Goal: Task Accomplishment & Management: Use online tool/utility

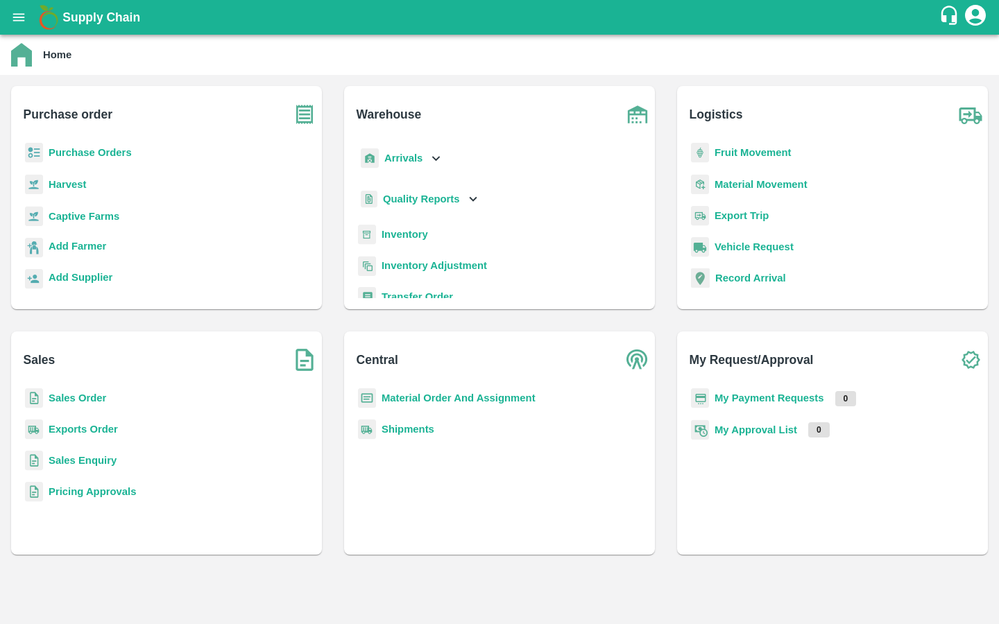
click at [65, 212] on b "Captive Farms" at bounding box center [84, 216] width 71 height 11
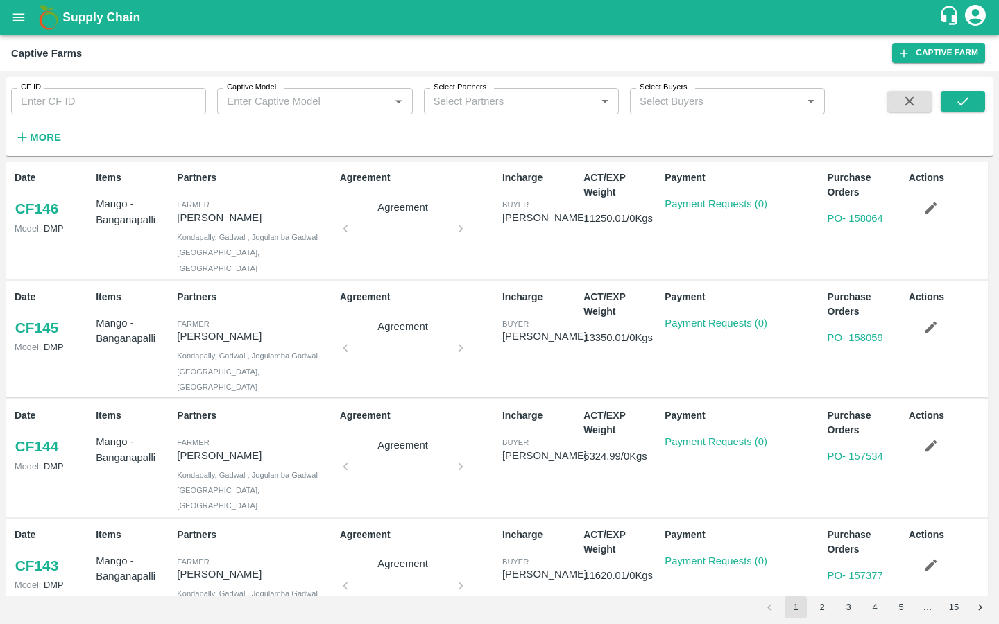
click at [19, 15] on icon "open drawer" at bounding box center [18, 17] width 15 height 15
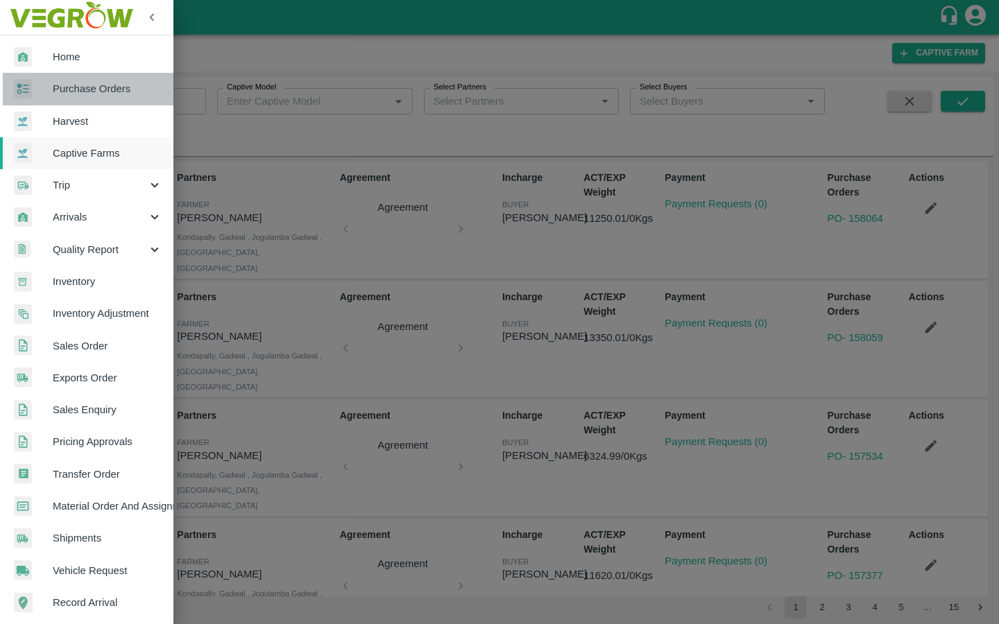
click at [103, 80] on link "Purchase Orders" at bounding box center [86, 89] width 173 height 32
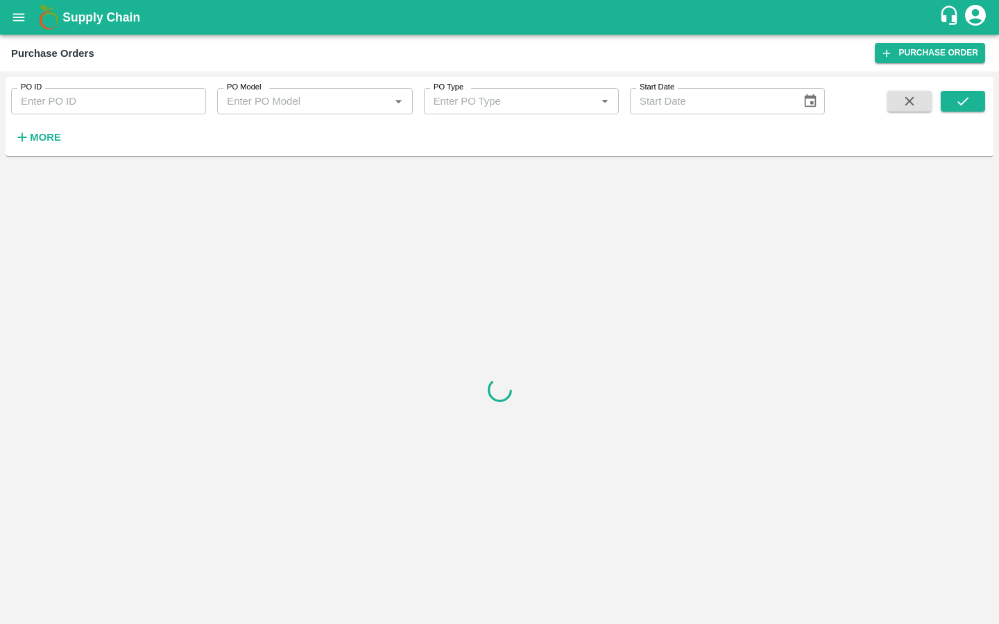
click at [36, 140] on strong "More" at bounding box center [45, 137] width 31 height 11
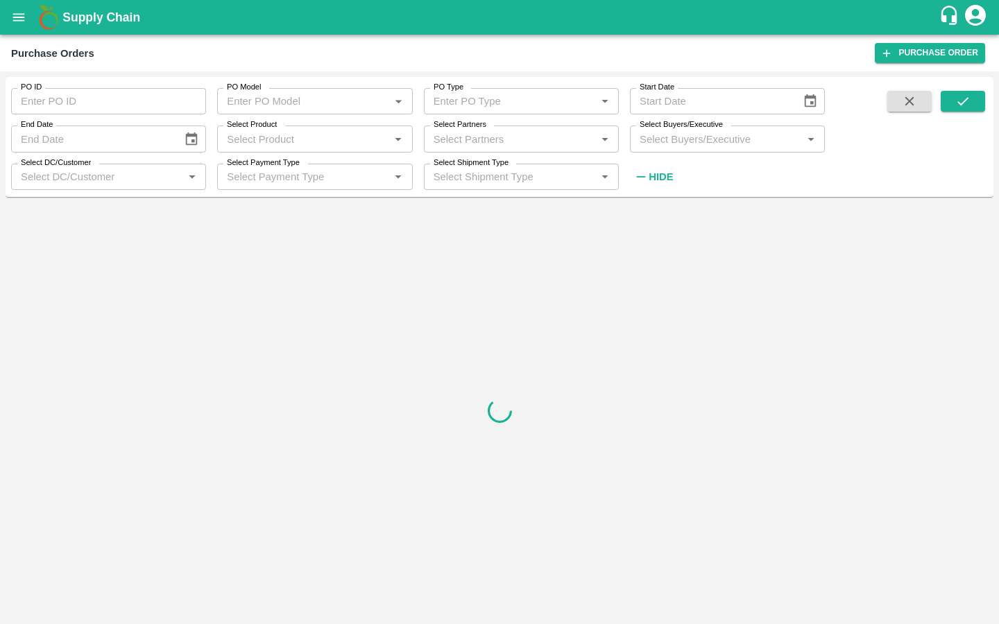
click at [472, 136] on input "Select Partners" at bounding box center [510, 139] width 164 height 18
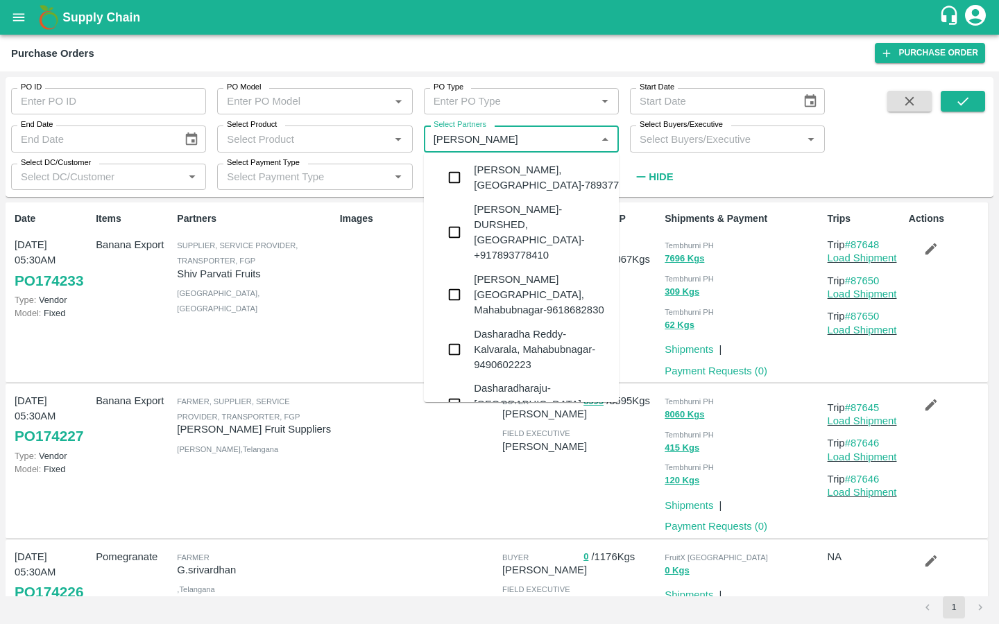
type input "sharadha"
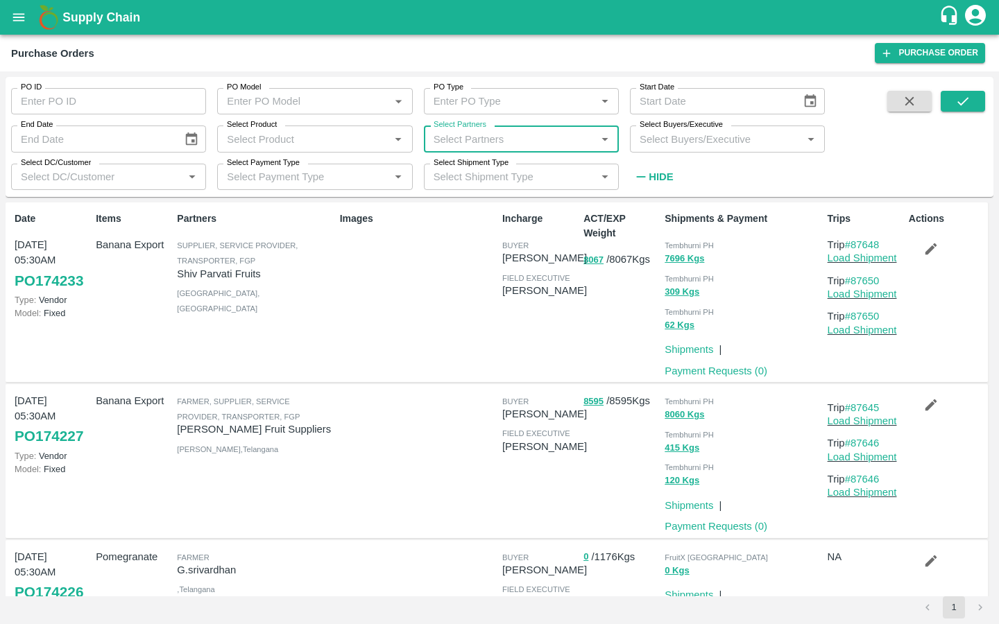
paste input "Sharada Ramesh Shinde"
type input "Sharada Ramesh Shinde"
click at [452, 183] on input "checkbox" at bounding box center [454, 178] width 28 height 28
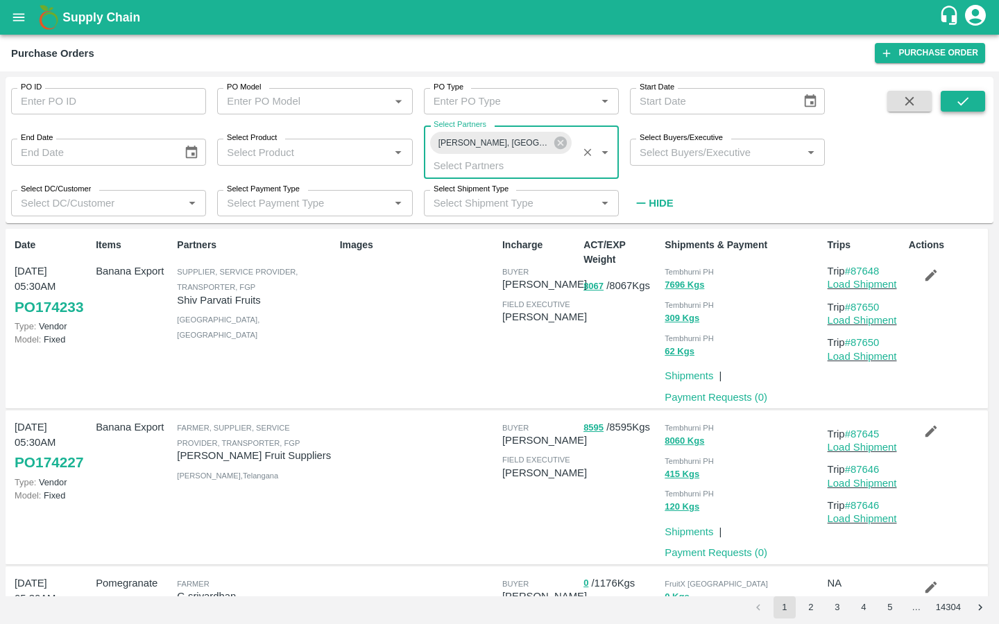
click at [948, 109] on button "submit" at bounding box center [963, 101] width 44 height 21
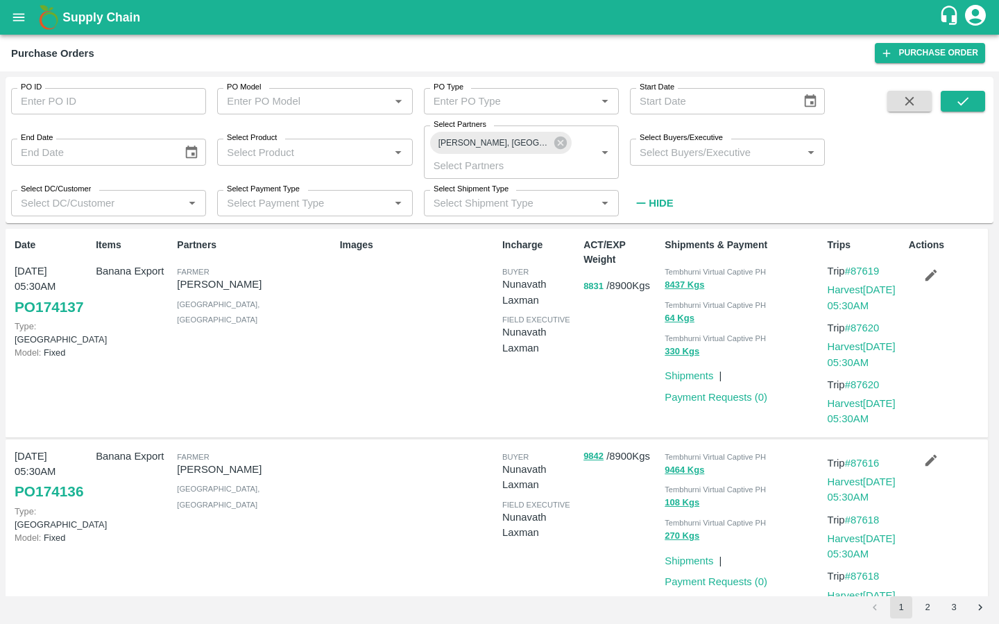
click at [592, 288] on button "8831" at bounding box center [593, 287] width 20 height 16
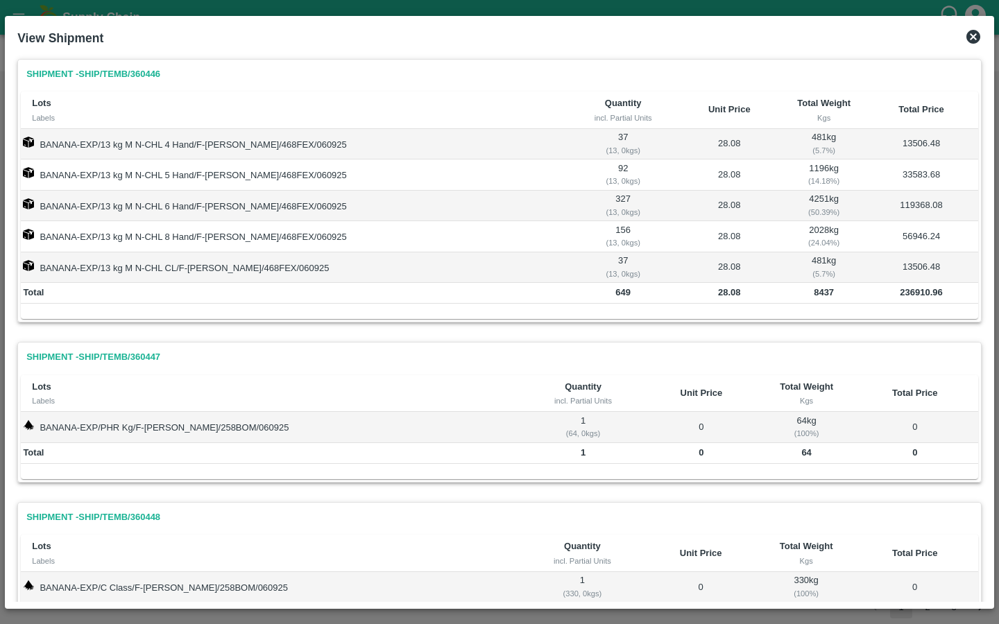
click at [972, 33] on icon at bounding box center [973, 37] width 14 height 14
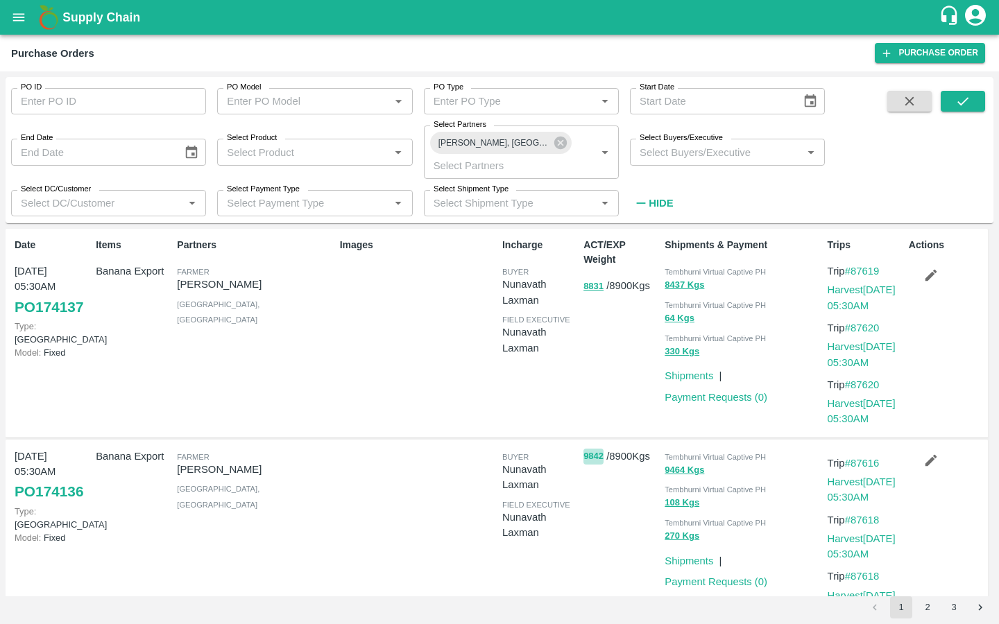
click at [587, 453] on button "9842" at bounding box center [593, 457] width 20 height 16
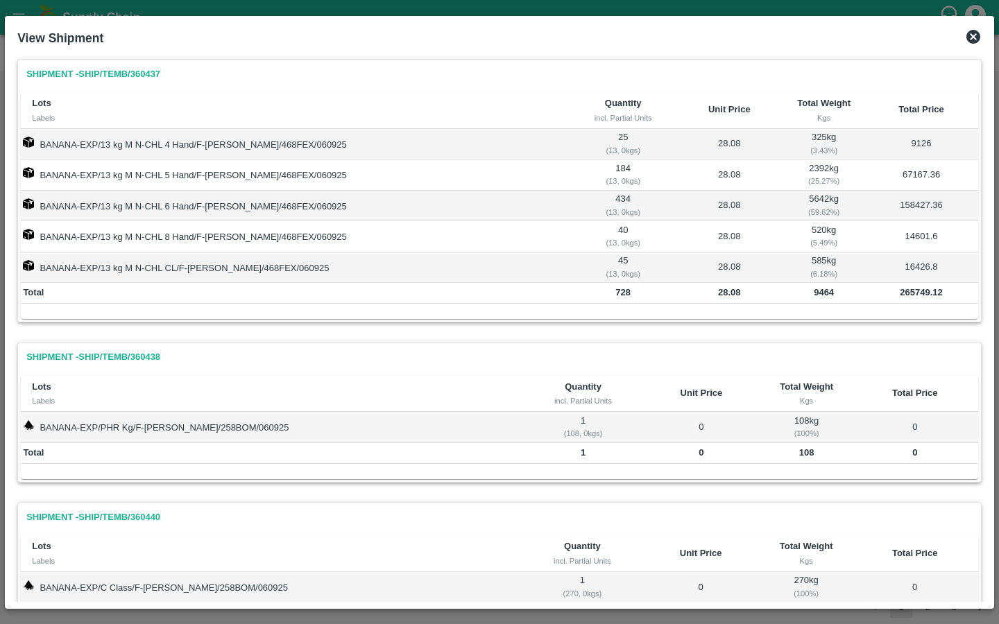
click at [970, 40] on icon at bounding box center [973, 37] width 14 height 14
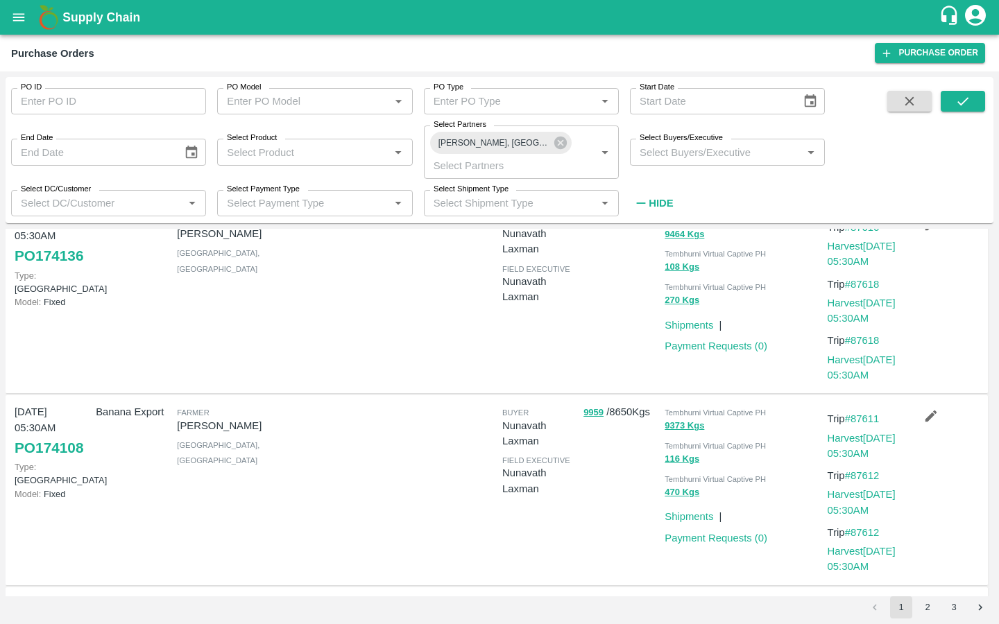
scroll to position [250, 0]
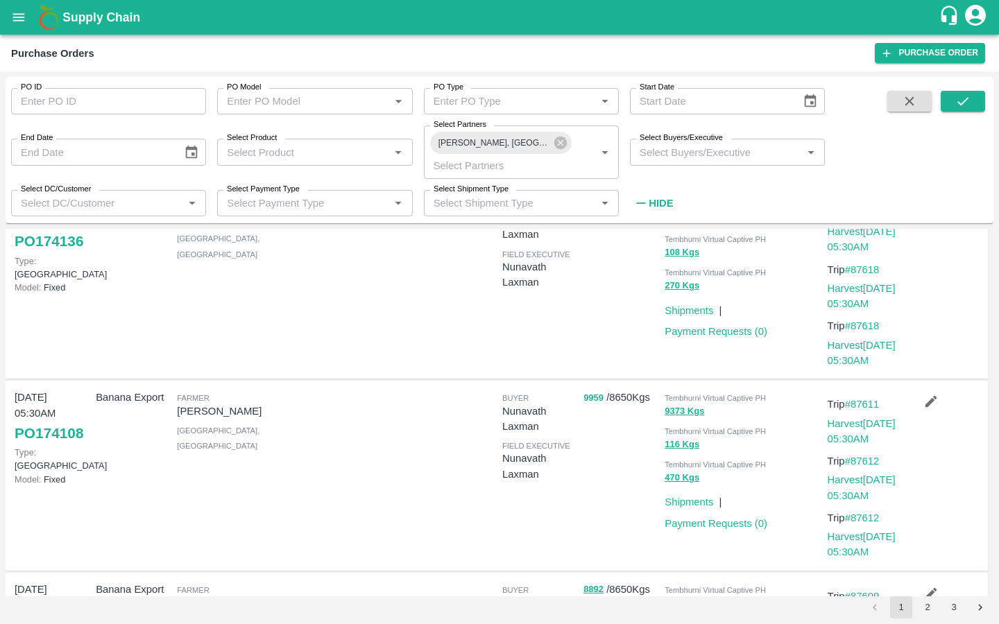
click at [587, 399] on button "9959" at bounding box center [593, 399] width 20 height 16
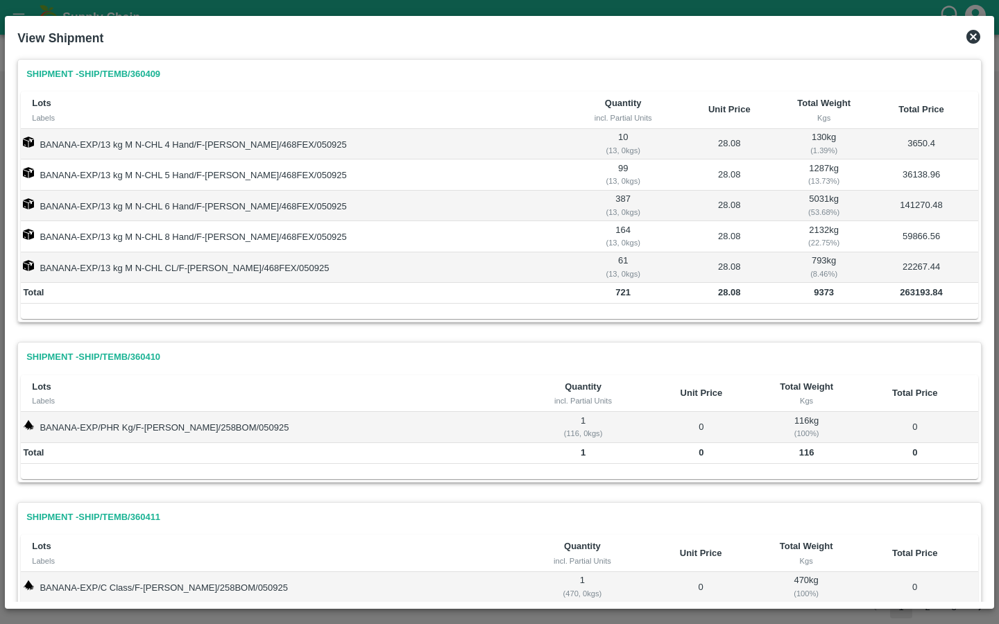
click at [972, 38] on icon at bounding box center [973, 37] width 14 height 14
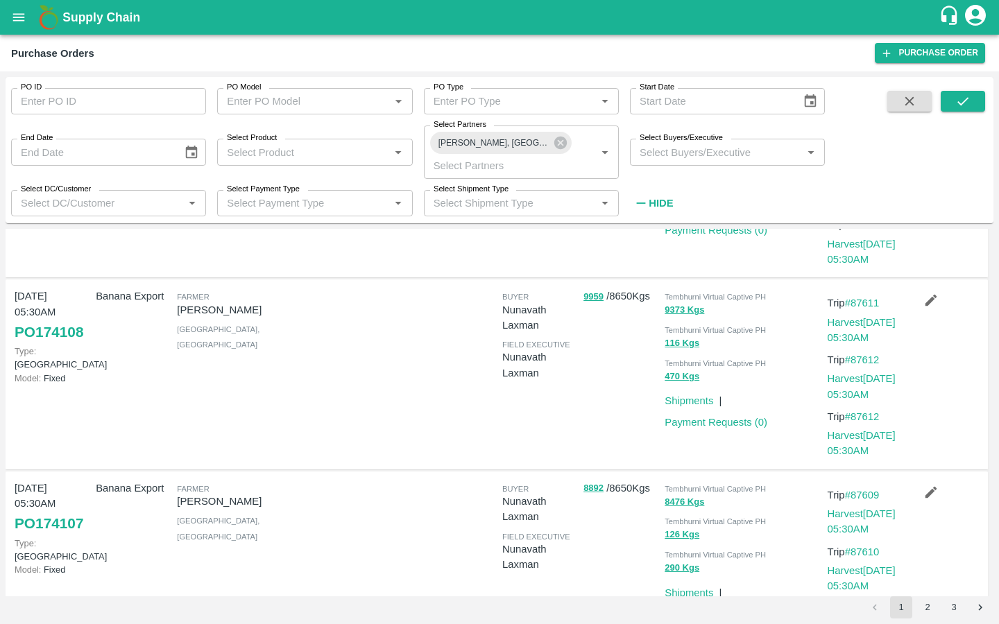
scroll to position [398, 0]
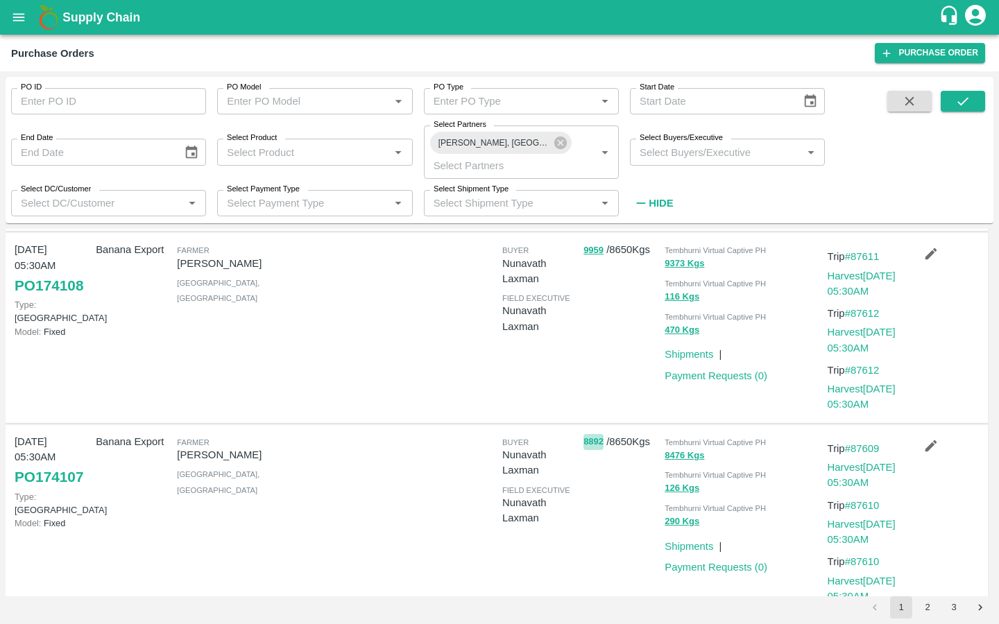
click at [595, 437] on button "8892" at bounding box center [593, 442] width 20 height 16
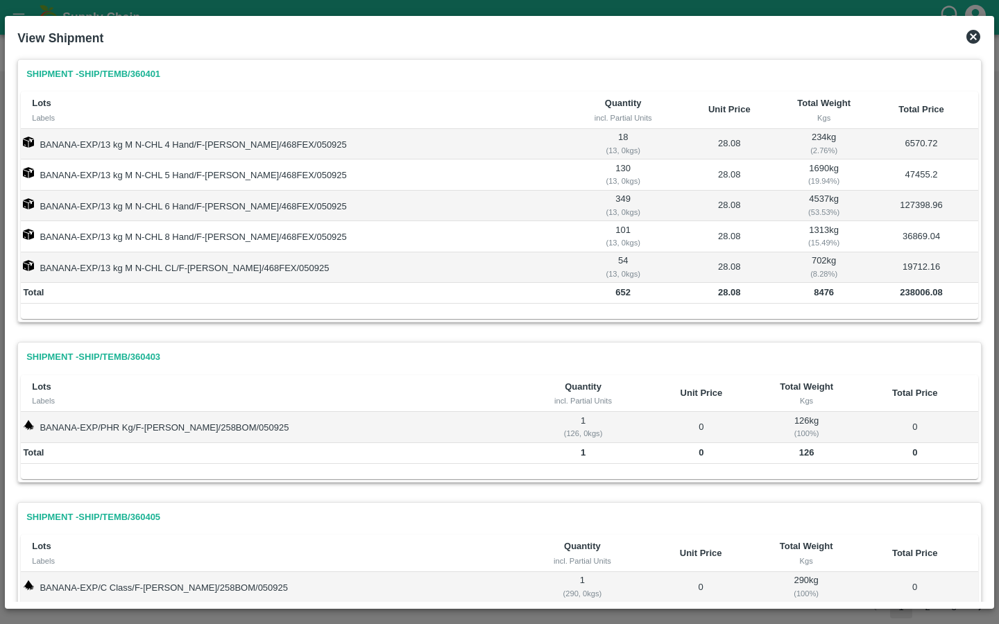
click at [973, 40] on icon at bounding box center [973, 37] width 14 height 14
